Goal: Find specific page/section: Find specific page/section

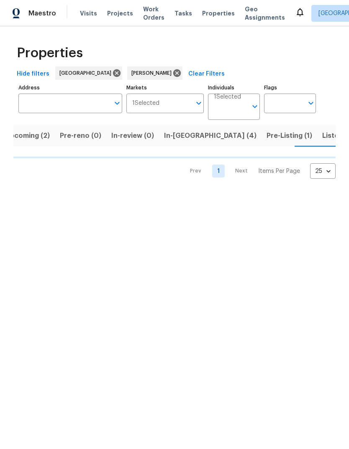
scroll to position [0, 14]
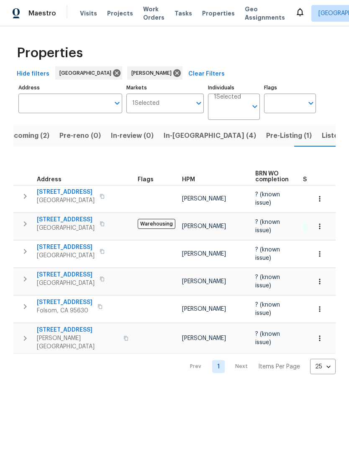
click at [44, 306] on span "121 N Grant Ln" at bounding box center [65, 303] width 56 height 8
